Goal: Information Seeking & Learning: Find specific fact

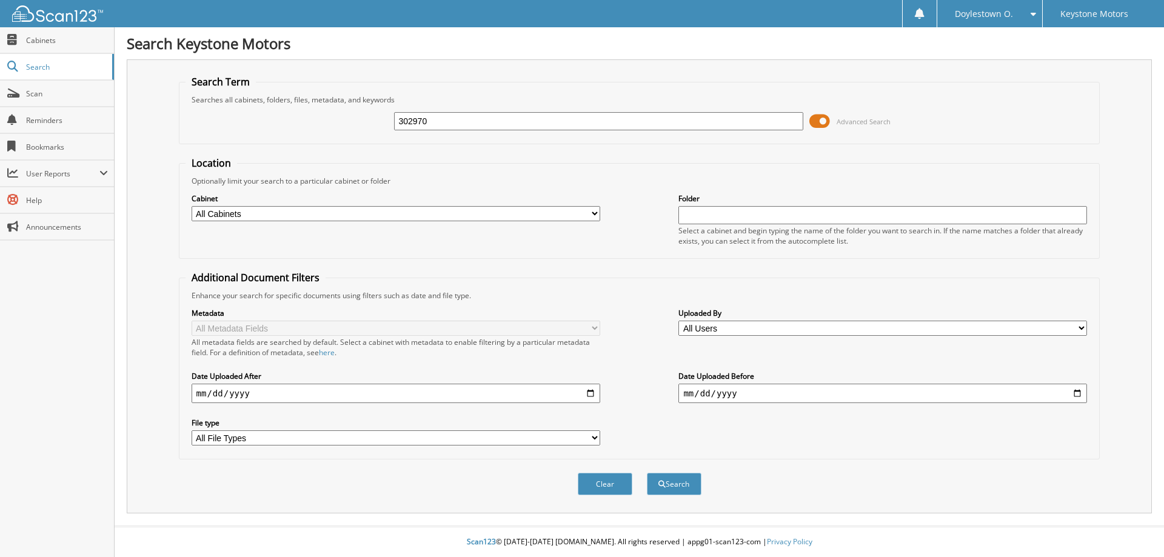
type input "302970"
click at [647, 473] on button "Search" at bounding box center [674, 484] width 55 height 22
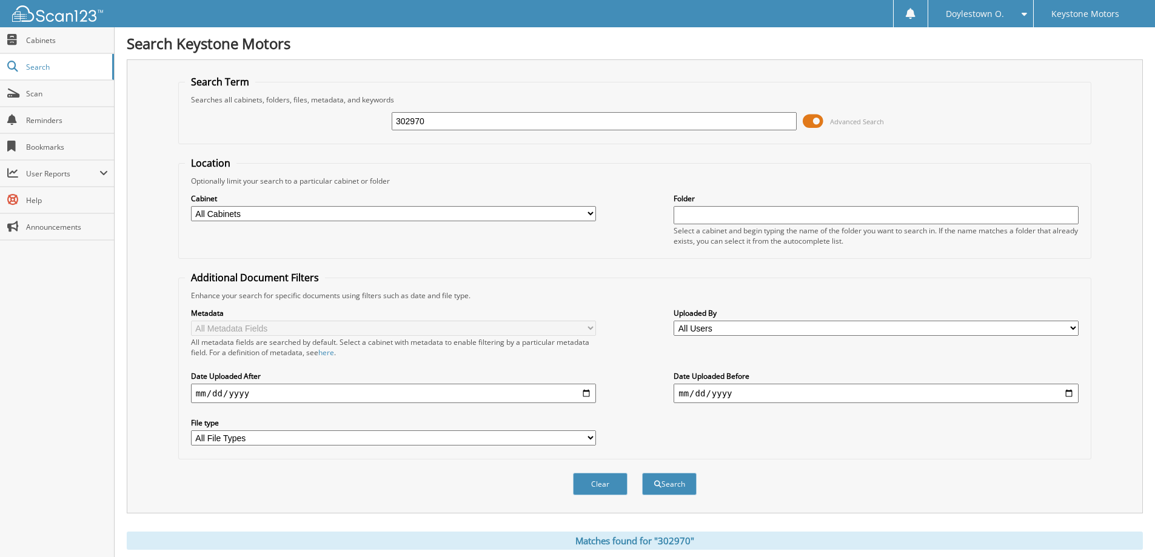
click at [822, 123] on span at bounding box center [812, 121] width 21 height 18
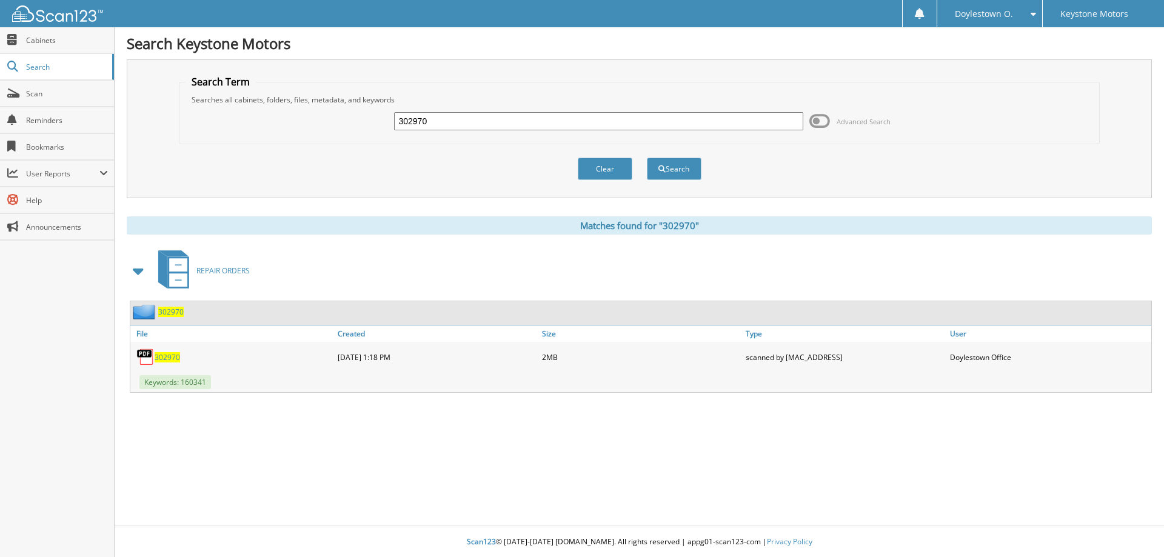
click at [154, 357] on img at bounding box center [145, 357] width 18 height 18
click at [162, 357] on span "302970" at bounding box center [167, 357] width 25 height 10
